Goal: Book appointment/travel/reservation

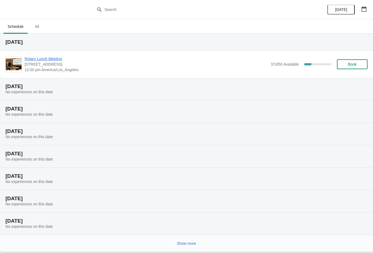
click at [46, 61] on span "Rotary Lunch Meeting" at bounding box center [146, 58] width 243 height 5
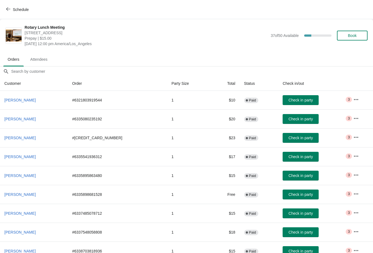
click at [351, 34] on span "Book" at bounding box center [352, 35] width 9 height 4
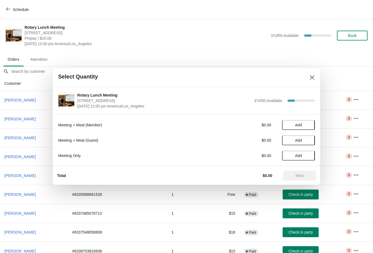
click at [295, 123] on span "Add" at bounding box center [298, 125] width 23 height 4
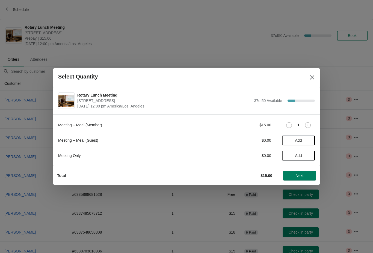
click at [300, 176] on span "Next" at bounding box center [300, 175] width 8 height 4
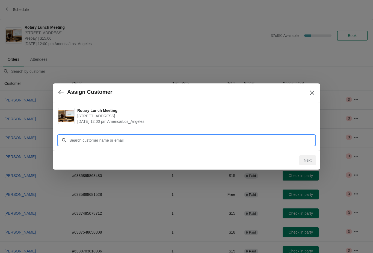
click at [88, 139] on input "Customer" at bounding box center [192, 140] width 246 height 10
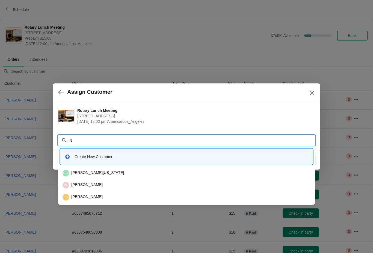
type input "Ni"
click at [94, 173] on div "SC [PERSON_NAME]" at bounding box center [187, 173] width 248 height 7
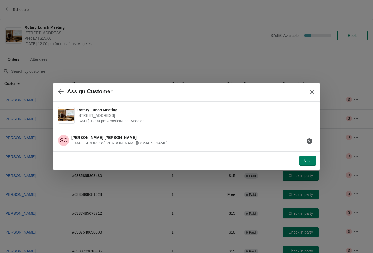
click at [93, 142] on span "[EMAIL_ADDRESS][PERSON_NAME][DOMAIN_NAME]" at bounding box center [119, 143] width 96 height 4
click at [307, 162] on span "Next" at bounding box center [308, 160] width 8 height 4
select select "No Dietary Preference"
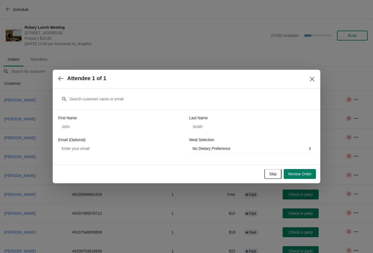
click at [63, 73] on button "button" at bounding box center [61, 78] width 10 height 11
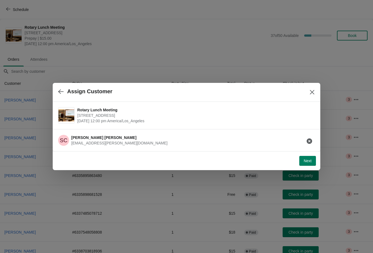
click at [77, 141] on span "[EMAIL_ADDRESS][PERSON_NAME][DOMAIN_NAME]" at bounding box center [119, 143] width 96 height 4
click at [66, 140] on text "SC" at bounding box center [64, 140] width 8 height 6
click at [95, 143] on span "[EMAIL_ADDRESS][PERSON_NAME][DOMAIN_NAME]" at bounding box center [119, 143] width 96 height 4
click at [307, 163] on span "Next" at bounding box center [308, 160] width 8 height 4
select select "No Dietary Preference"
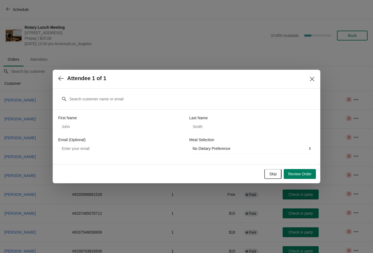
click at [60, 77] on icon "button" at bounding box center [60, 78] width 5 height 4
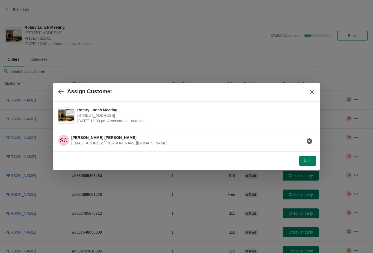
click at [90, 141] on span "[EMAIL_ADDRESS][PERSON_NAME][DOMAIN_NAME]" at bounding box center [119, 143] width 96 height 4
click at [304, 158] on span "Next" at bounding box center [308, 160] width 8 height 4
select select "No Dietary Preference"
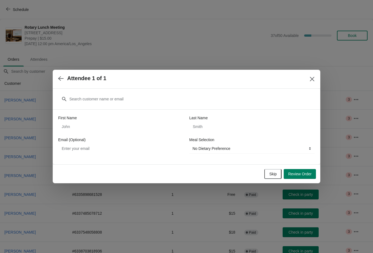
click at [305, 178] on button "Review Order" at bounding box center [300, 174] width 32 height 10
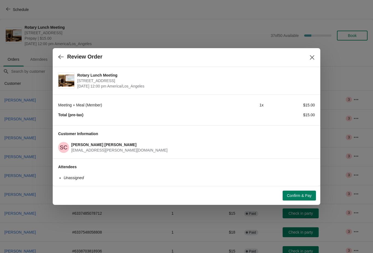
click at [60, 57] on icon "button" at bounding box center [60, 56] width 5 height 5
select select "No Dietary Preference"
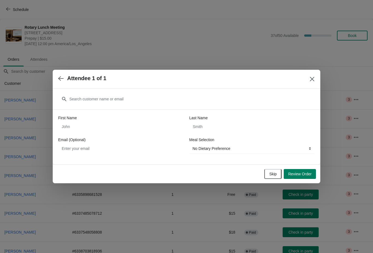
click at [301, 183] on div at bounding box center [186, 126] width 373 height 253
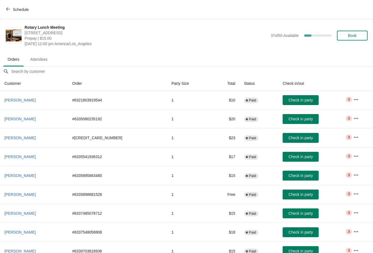
click at [11, 10] on span "Schedule" at bounding box center [18, 9] width 22 height 5
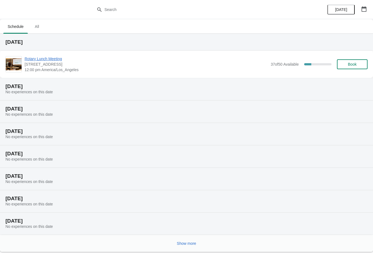
click at [39, 60] on span "Rotary Lunch Meeting" at bounding box center [146, 58] width 243 height 5
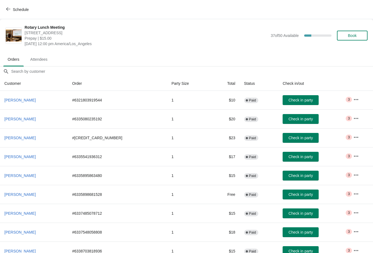
click at [352, 33] on button "Book" at bounding box center [352, 36] width 31 height 10
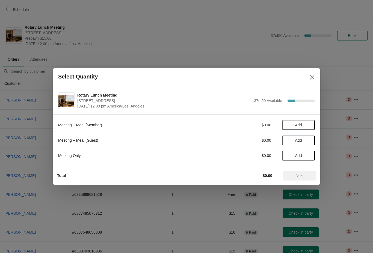
click at [299, 125] on span "Add" at bounding box center [298, 125] width 7 height 4
click at [302, 175] on span "Next" at bounding box center [300, 175] width 8 height 4
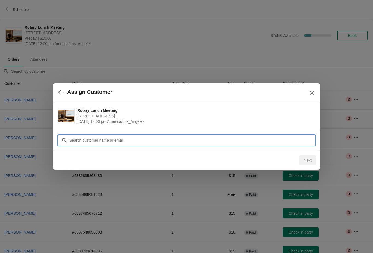
click at [103, 139] on input "Customer" at bounding box center [192, 140] width 246 height 10
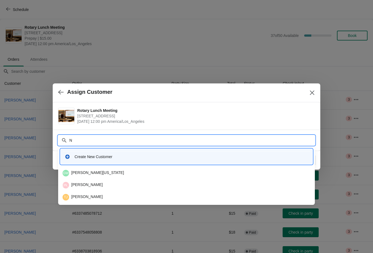
type input "Ni"
click at [96, 173] on div "SC [PERSON_NAME]" at bounding box center [187, 173] width 248 height 7
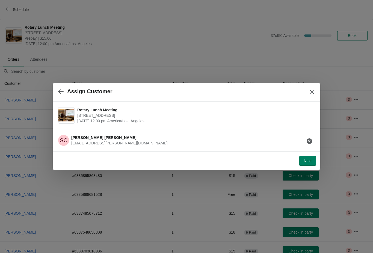
click at [311, 161] on span "Next" at bounding box center [308, 160] width 8 height 4
select select "No Dietary Preference"
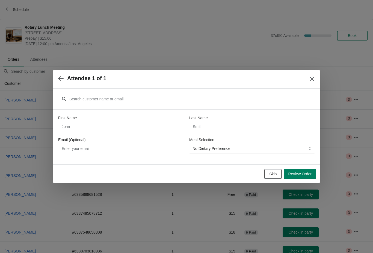
click at [304, 172] on span "Review Order" at bounding box center [299, 174] width 23 height 4
